Goal: Information Seeking & Learning: Learn about a topic

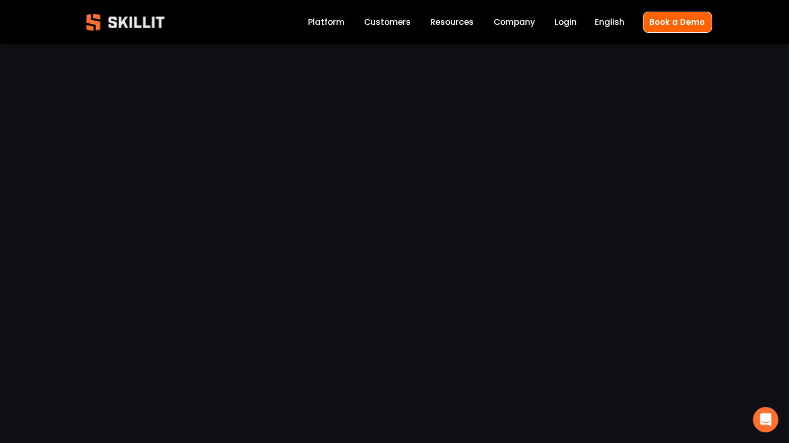
scroll to position [3236, 0]
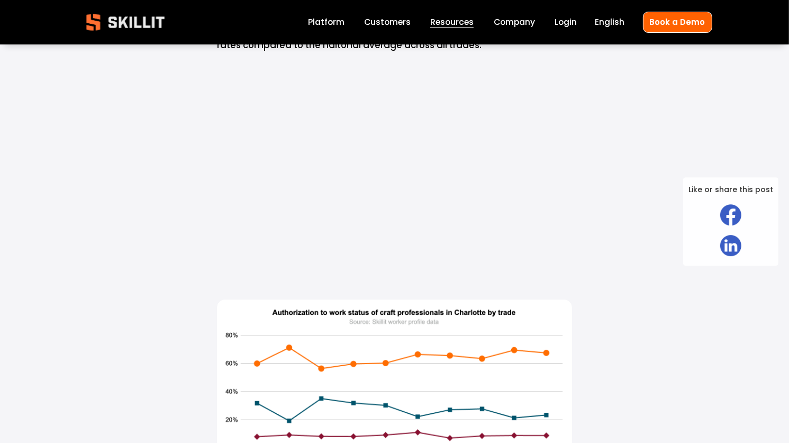
scroll to position [4006, 0]
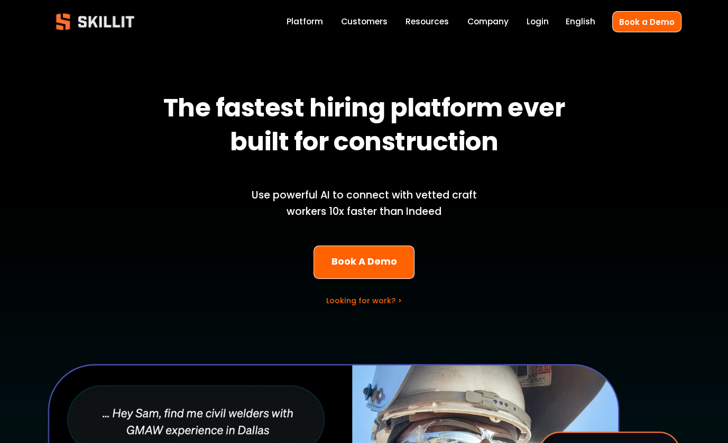
click at [372, 21] on link "Customers" at bounding box center [364, 22] width 47 height 14
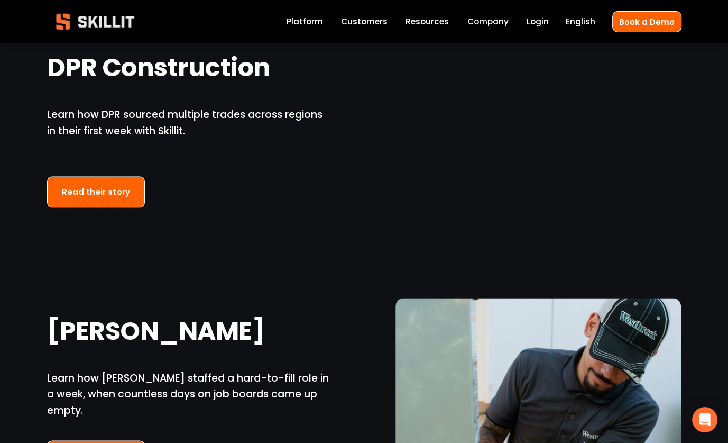
scroll to position [972, 0]
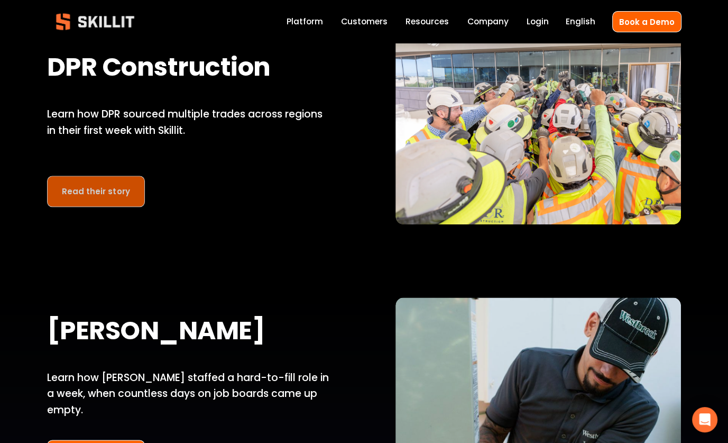
click at [102, 193] on link "Read their story" at bounding box center [96, 191] width 98 height 31
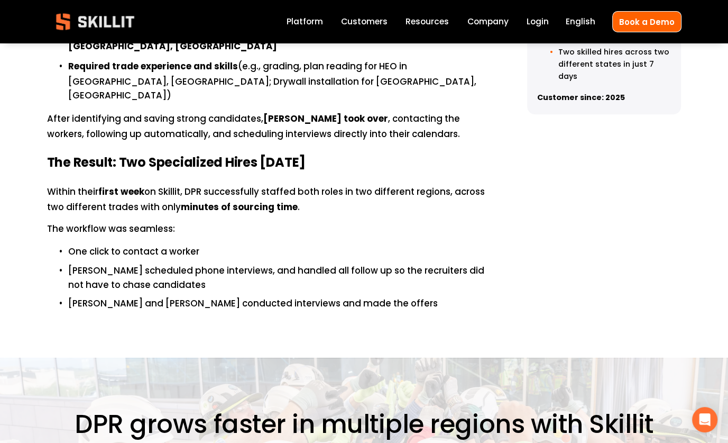
scroll to position [1042, 0]
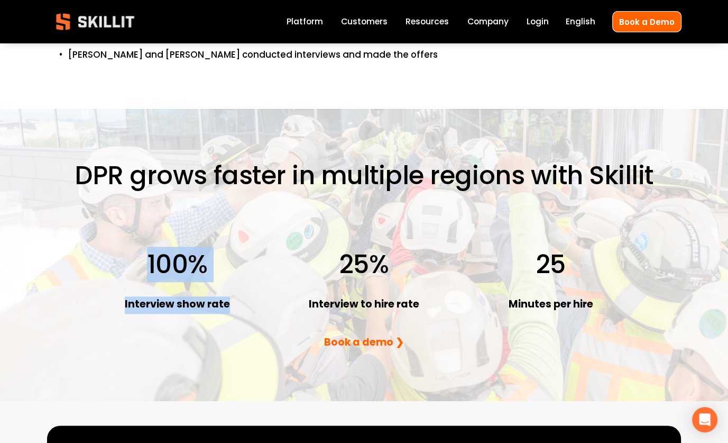
drag, startPoint x: 147, startPoint y: 207, endPoint x: 228, endPoint y: 242, distance: 88.4
click at [228, 242] on div "DPR grows faster in multiple regions with Skillit 100% Interview show rate 25 M…" at bounding box center [364, 255] width 728 height 190
click at [263, 196] on div "DPR grows faster in multiple regions with Skillit 100% Interview show rate 25 M…" at bounding box center [364, 255] width 728 height 190
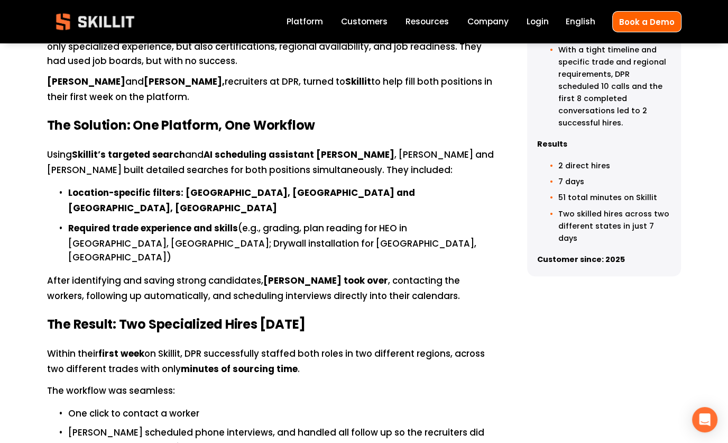
scroll to position [630, 0]
